Goal: Find specific page/section: Find specific page/section

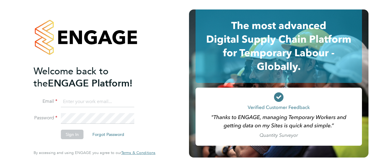
click at [88, 102] on input at bounding box center [97, 102] width 73 height 11
type input "engagemasterlogins@hays.com"
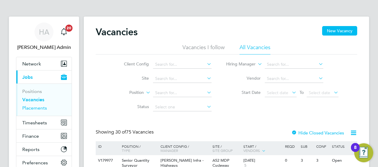
click at [39, 108] on link "Placements" at bounding box center [34, 108] width 25 height 6
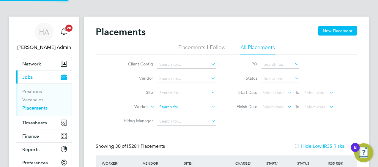
click at [171, 109] on input at bounding box center [186, 107] width 59 height 8
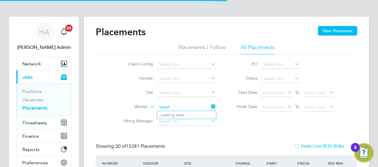
type input "luyazi"
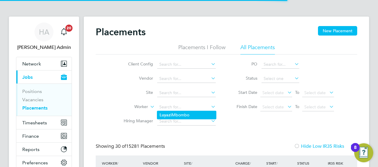
click at [182, 117] on li "Luyazi Mbombo" at bounding box center [186, 115] width 59 height 8
type input "Luyazi Mbombo"
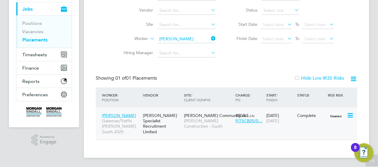
click at [199, 115] on span "Winton Community Ac…" at bounding box center [217, 115] width 67 height 5
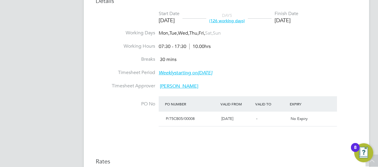
scroll to position [178, 0]
